Goal: Task Accomplishment & Management: Manage account settings

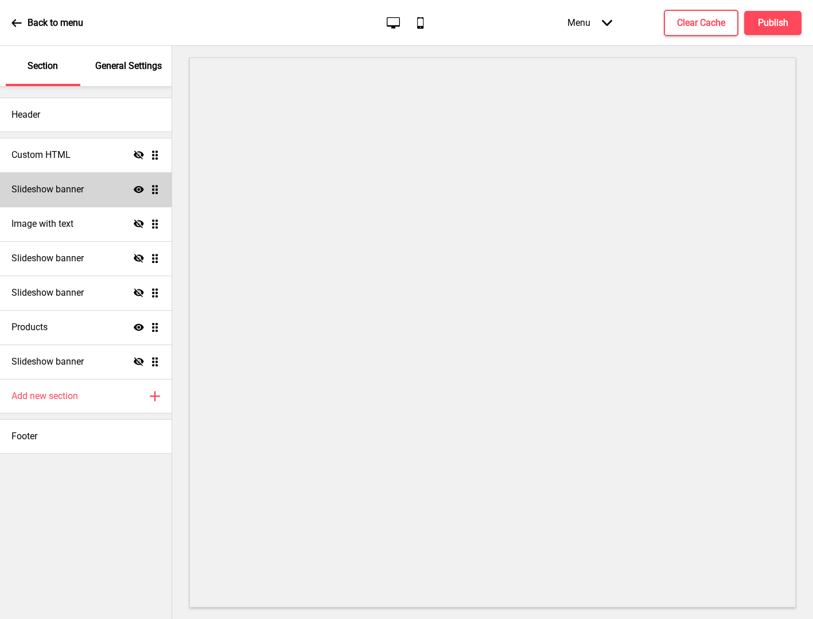
click at [138, 195] on div "Slideshow banner Show Drag" at bounding box center [86, 189] width 172 height 34
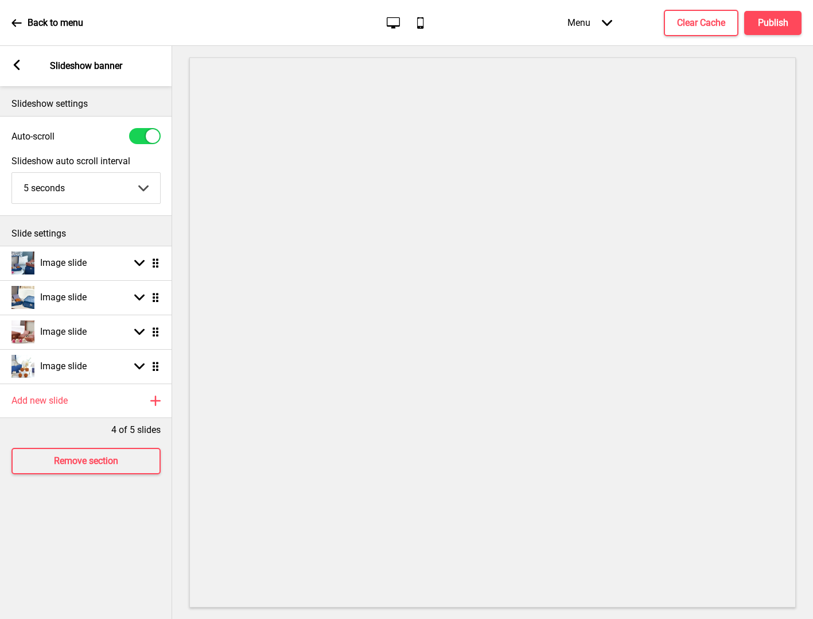
click at [20, 64] on rect at bounding box center [16, 65] width 10 height 10
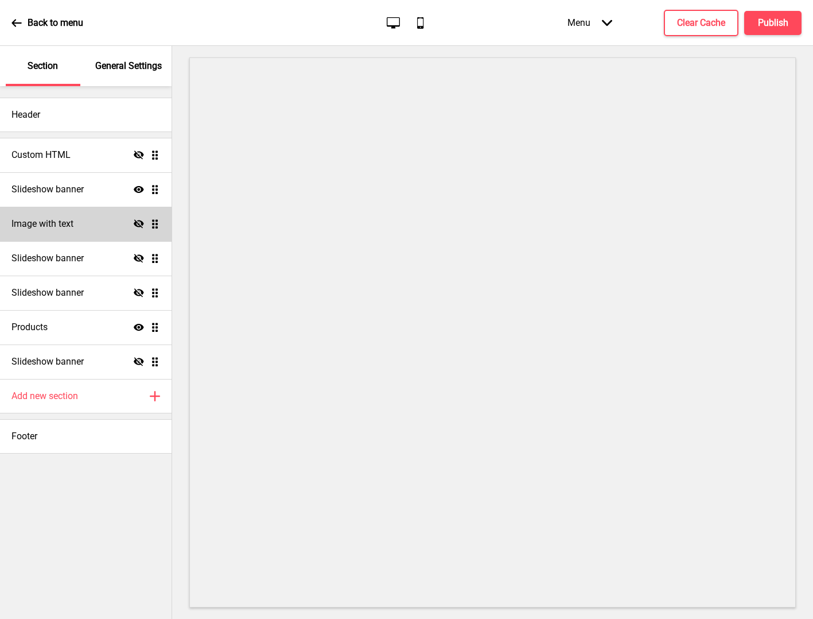
click at [135, 221] on icon "Hide" at bounding box center [139, 224] width 10 height 10
click at [135, 221] on icon "Show" at bounding box center [139, 224] width 10 height 10
click at [138, 223] on icon "Hide" at bounding box center [139, 224] width 10 height 10
click at [139, 223] on icon at bounding box center [139, 223] width 10 height 7
click at [791, 18] on button "Publish" at bounding box center [772, 23] width 57 height 24
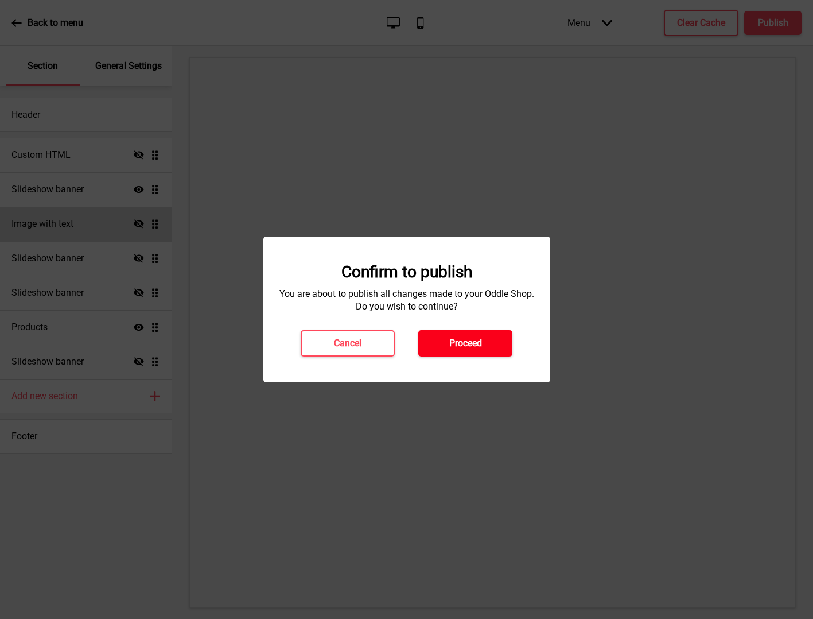
click at [464, 348] on h4 "Proceed" at bounding box center [465, 343] width 33 height 13
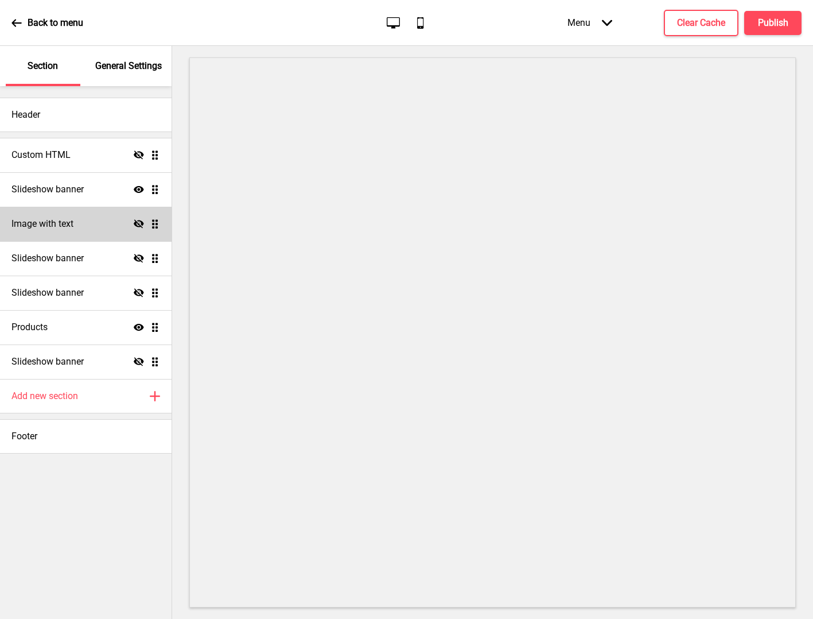
click at [63, 232] on div "Image with text Hide Drag" at bounding box center [86, 224] width 172 height 34
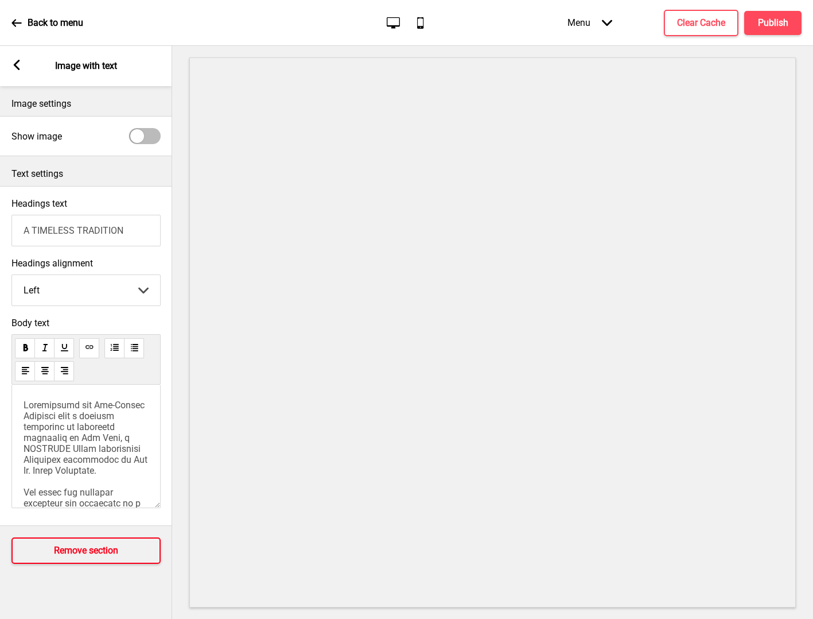
click at [110, 555] on h4 "Remove section" at bounding box center [86, 550] width 64 height 13
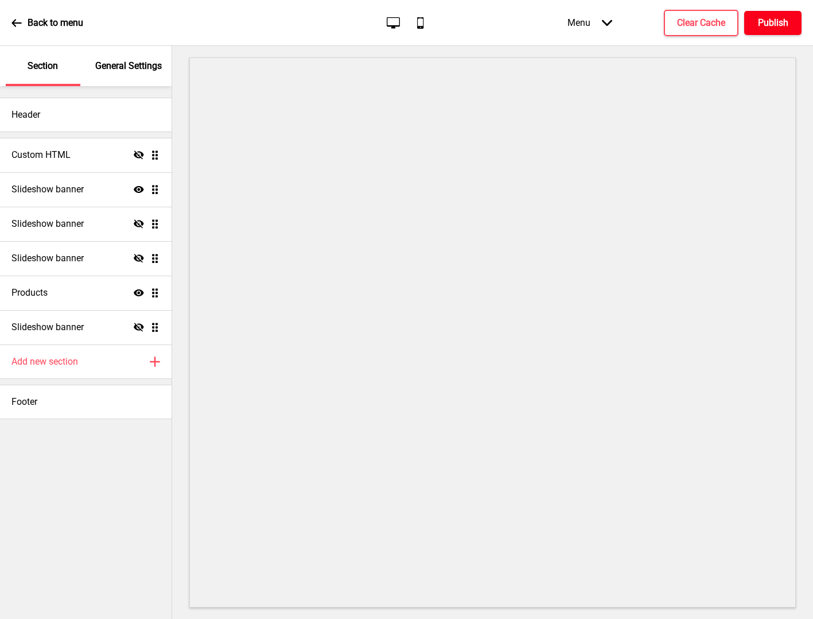
click at [764, 26] on h4 "Publish" at bounding box center [773, 23] width 30 height 13
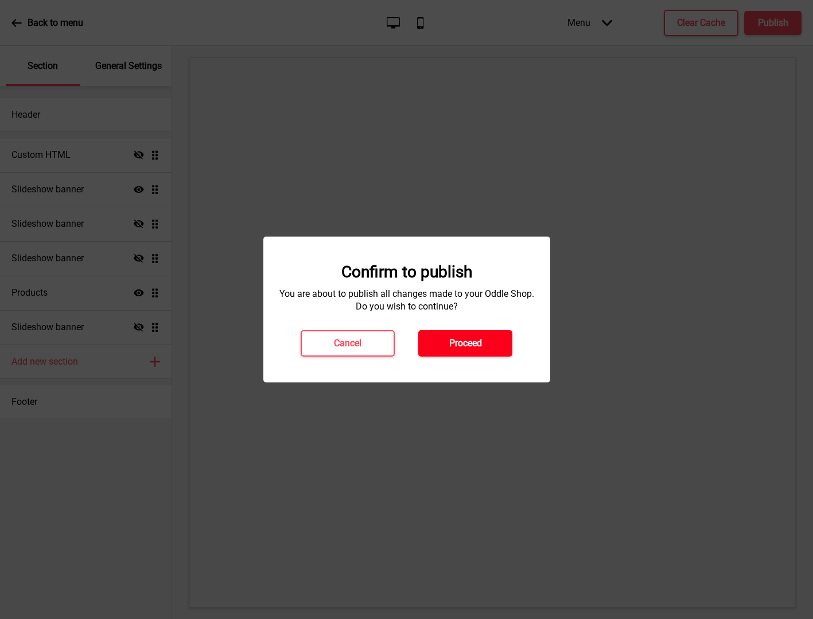
click at [498, 341] on button "Proceed" at bounding box center [465, 343] width 94 height 26
